Goal: Check status: Check status

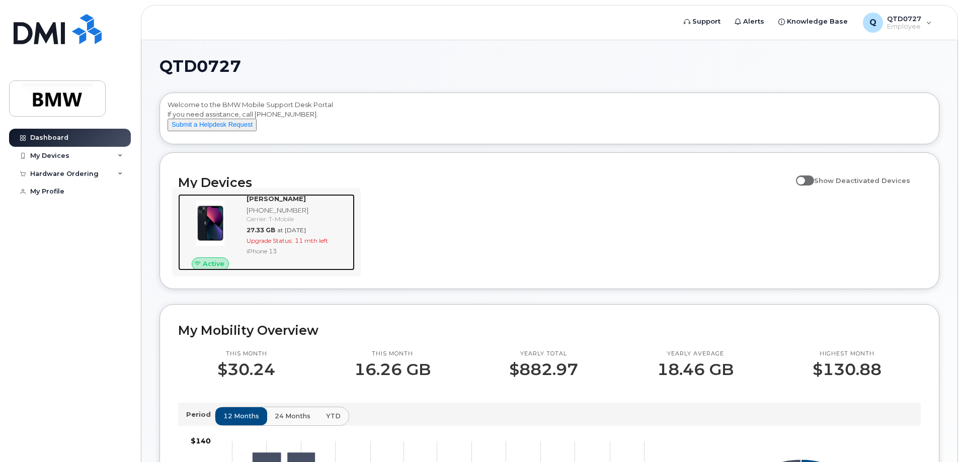
click at [310, 244] on span "11 mth left" at bounding box center [311, 241] width 33 height 8
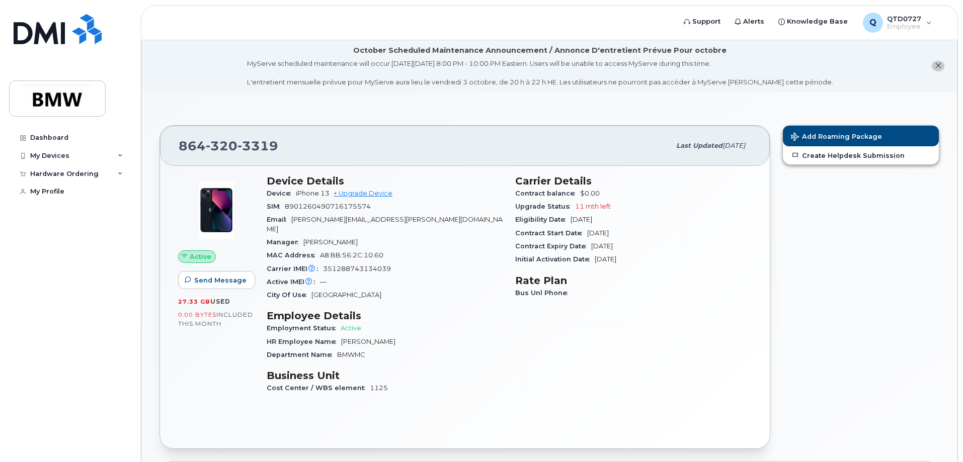
click at [577, 246] on span "Contract Expiry Date" at bounding box center [553, 246] width 76 height 8
